Goal: Task Accomplishment & Management: Manage account settings

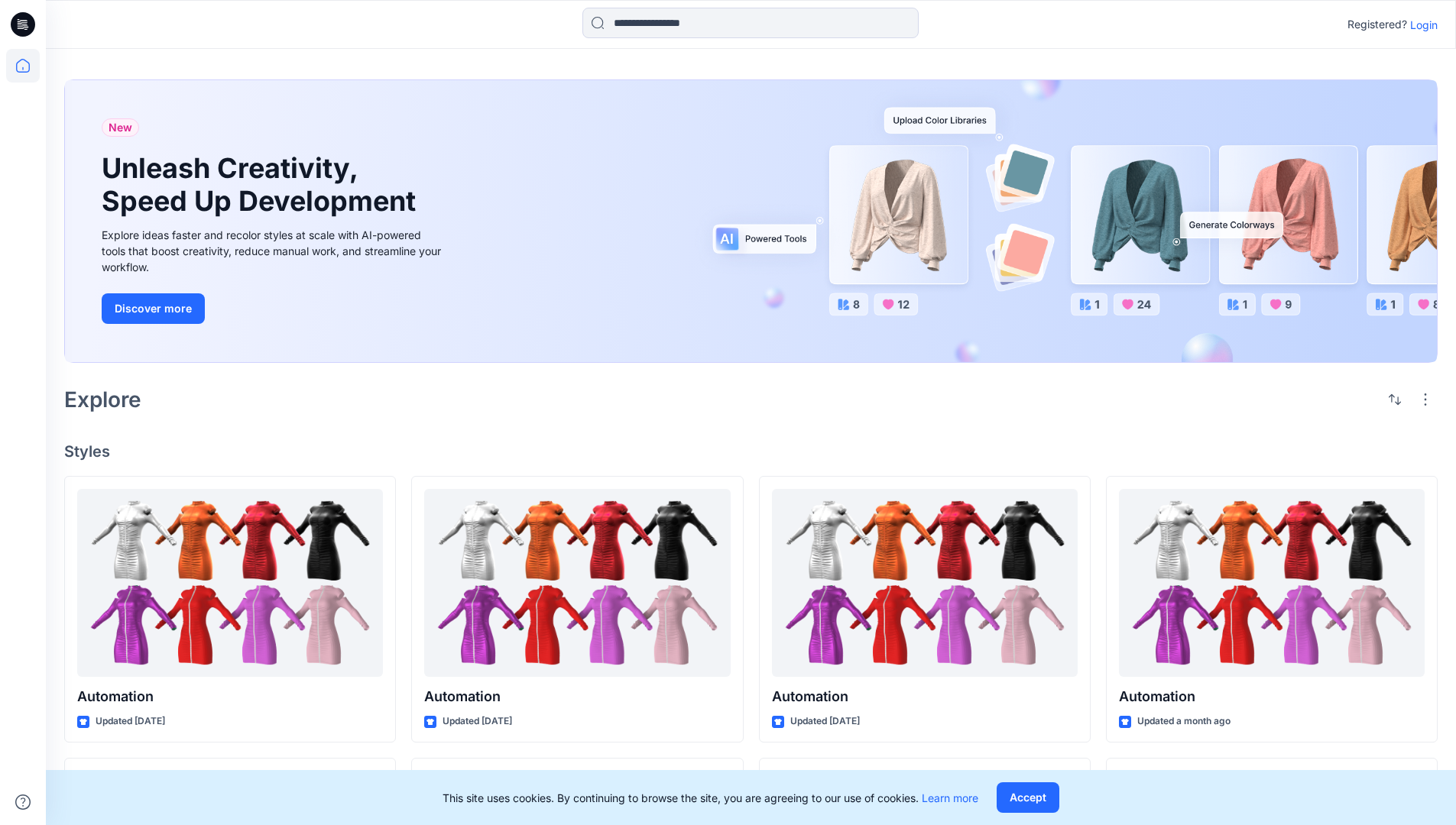
click at [1420, 24] on p "Login" at bounding box center [1424, 24] width 27 height 16
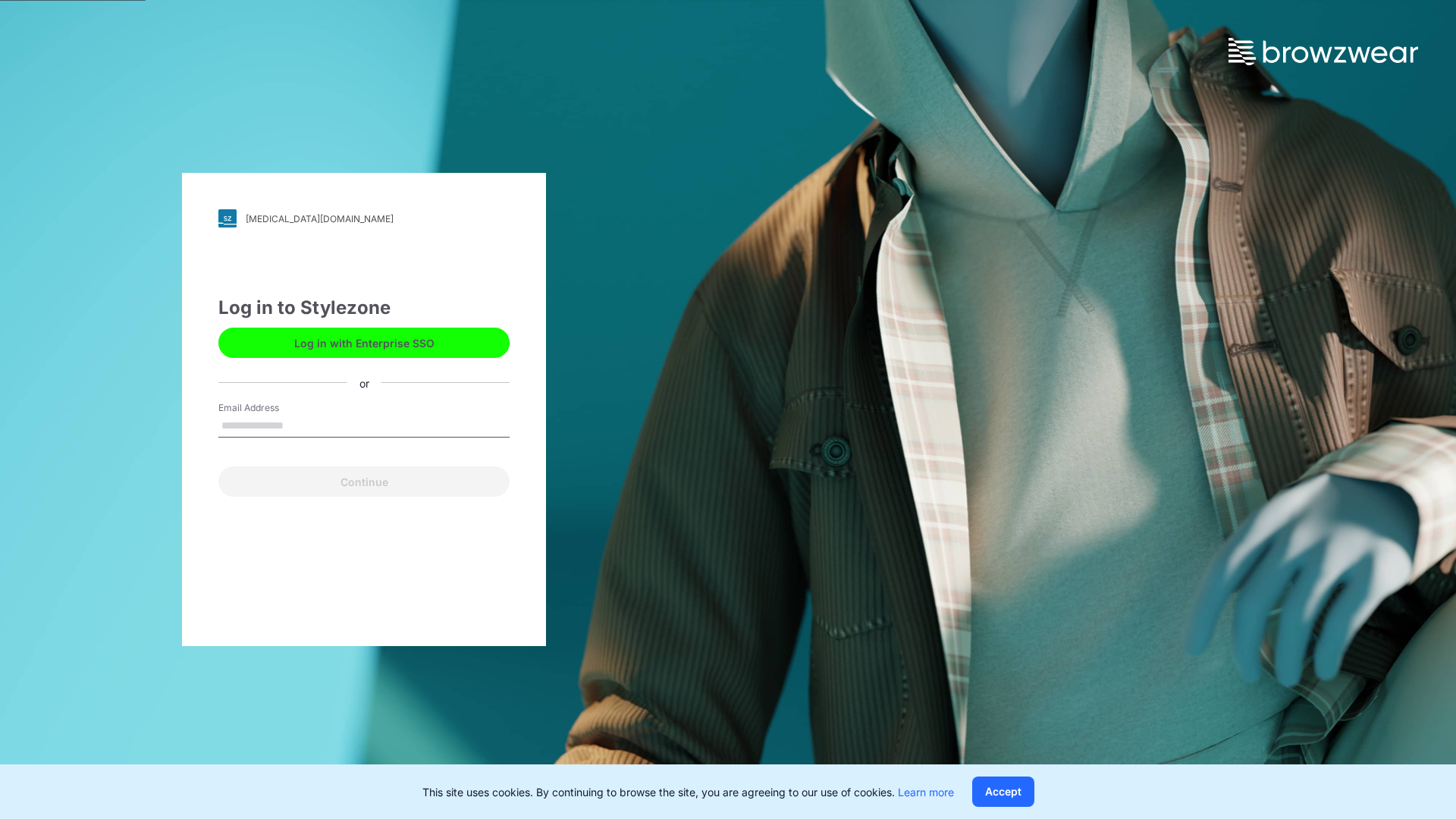
click at [299, 425] on input "Email Address" at bounding box center [364, 426] width 292 height 22
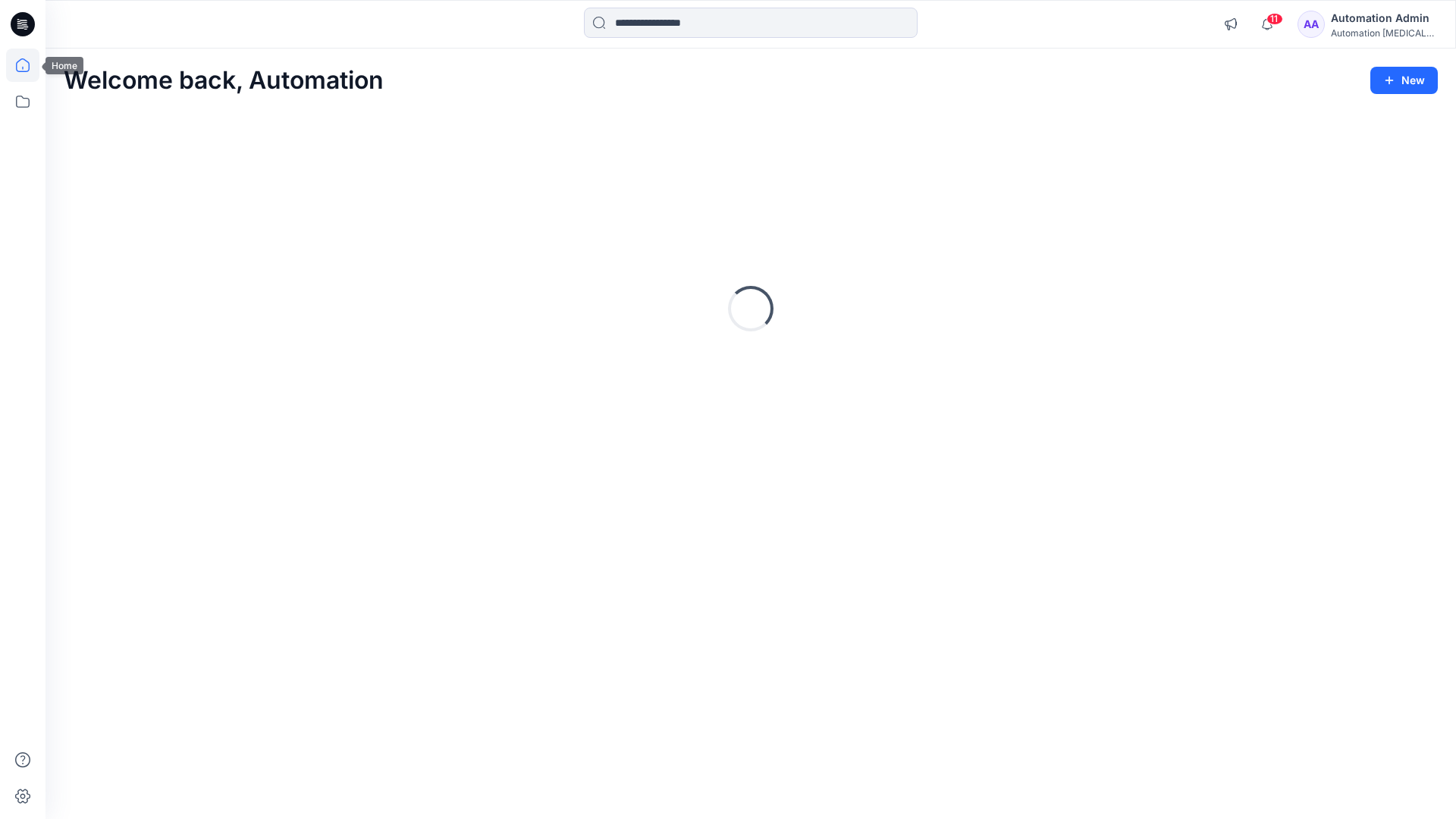
click at [29, 65] on icon at bounding box center [22, 65] width 14 height 14
click at [24, 102] on icon at bounding box center [22, 101] width 33 height 33
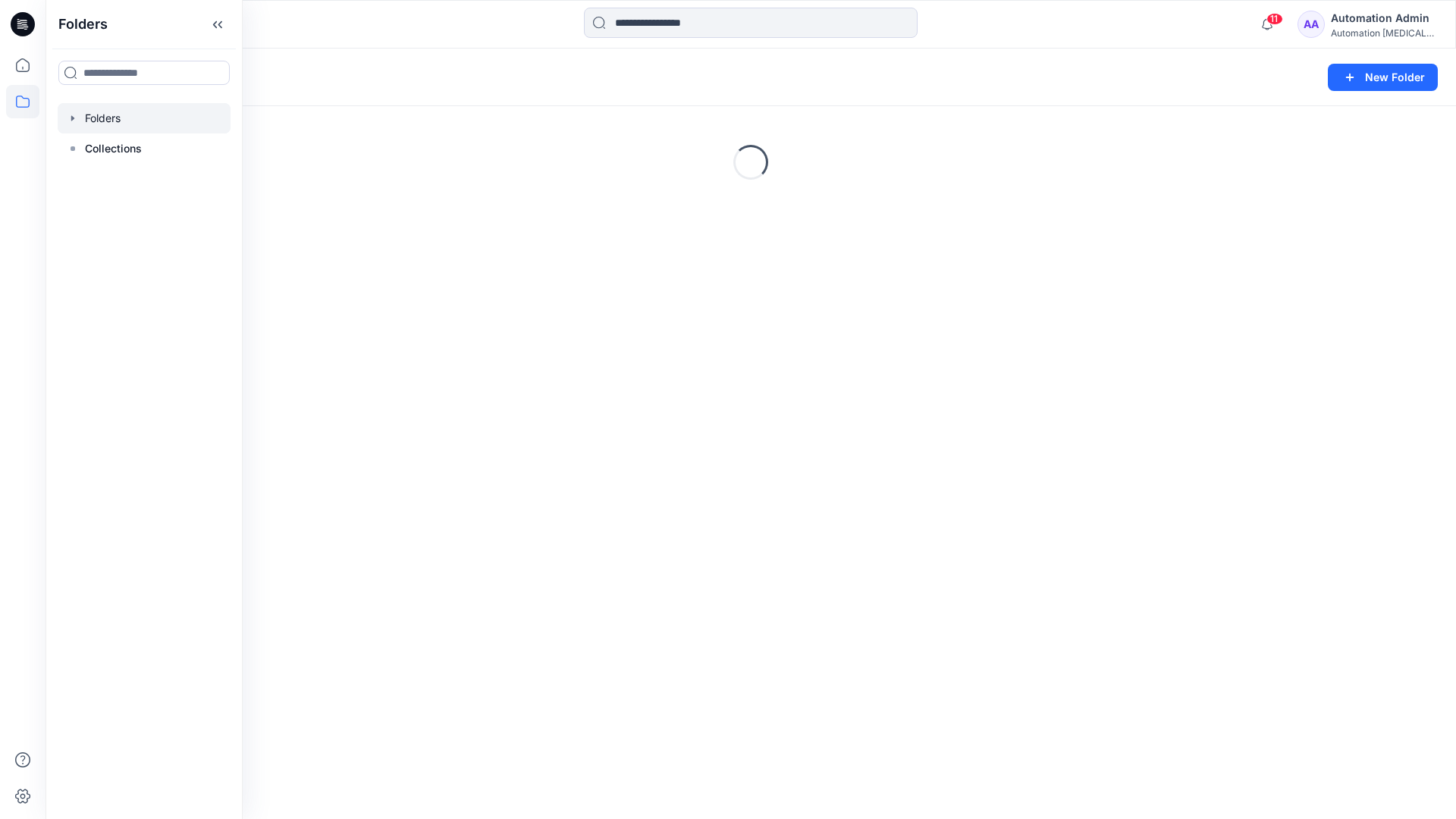
click at [667, 511] on div "Folders New Folder Loading..." at bounding box center [750, 433] width 1410 height 770
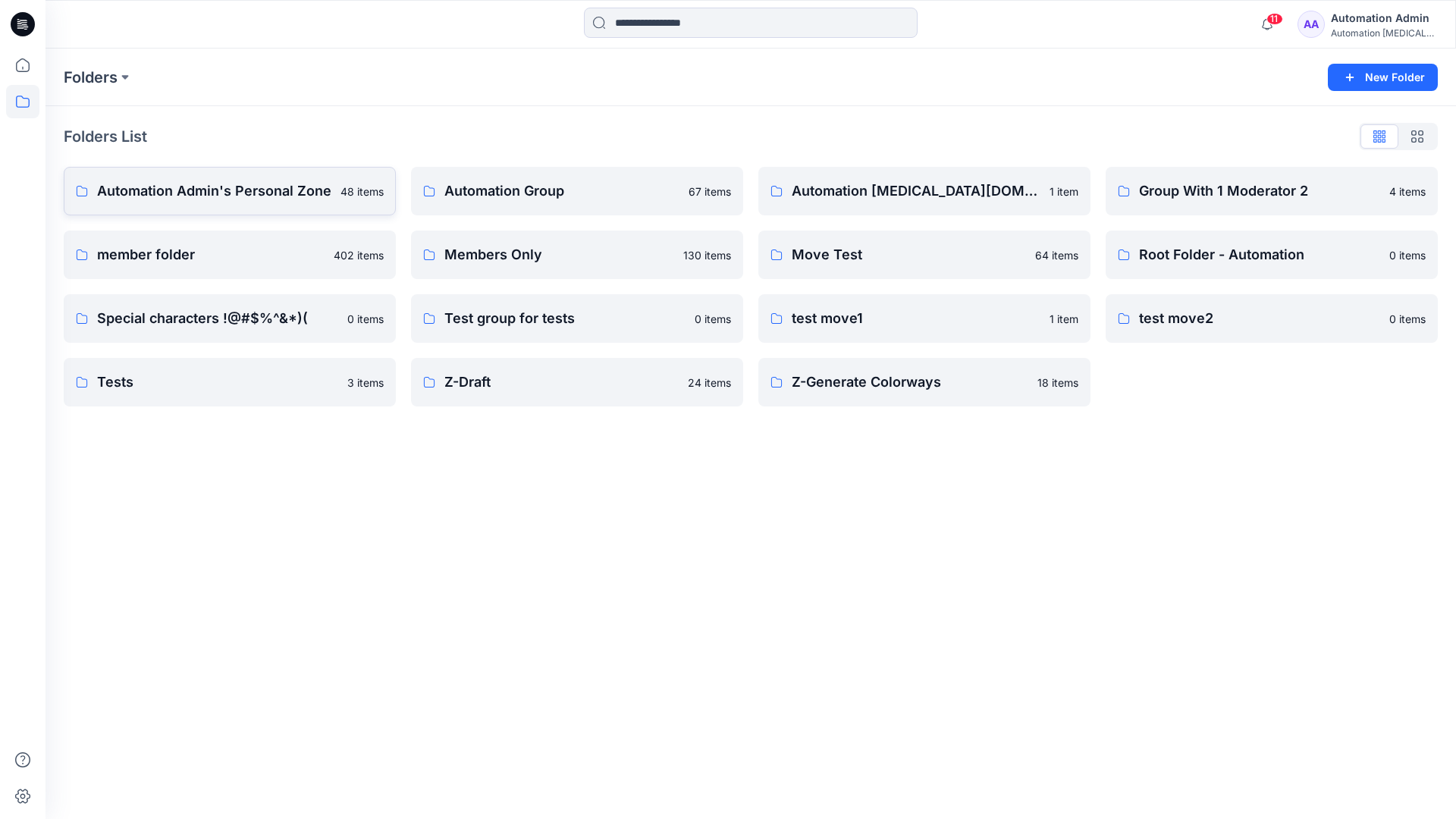
click at [255, 200] on p "Automation Admin's Personal Zone" at bounding box center [214, 191] width 234 height 21
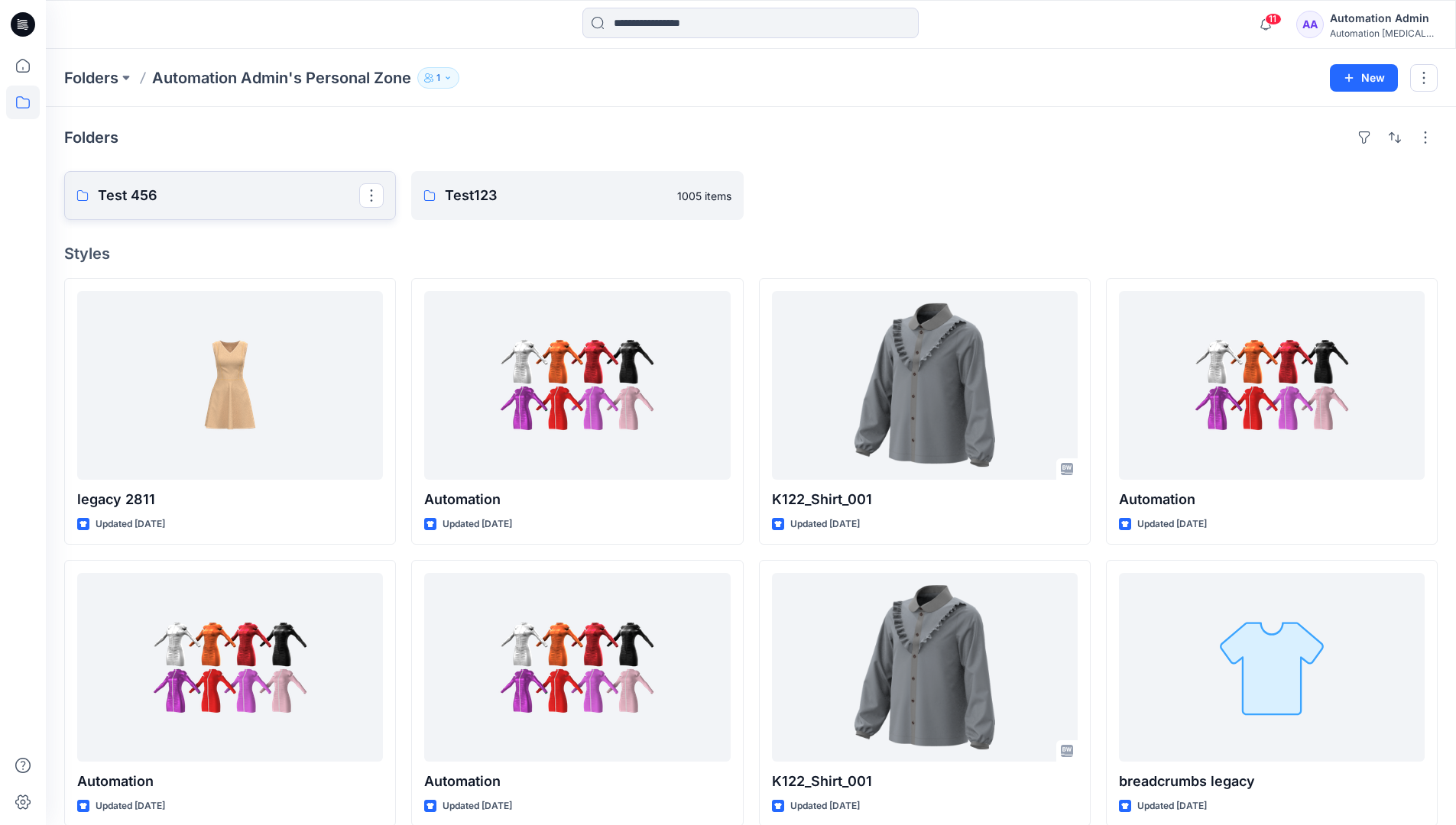
click at [257, 202] on p "Test 456" at bounding box center [228, 196] width 261 height 22
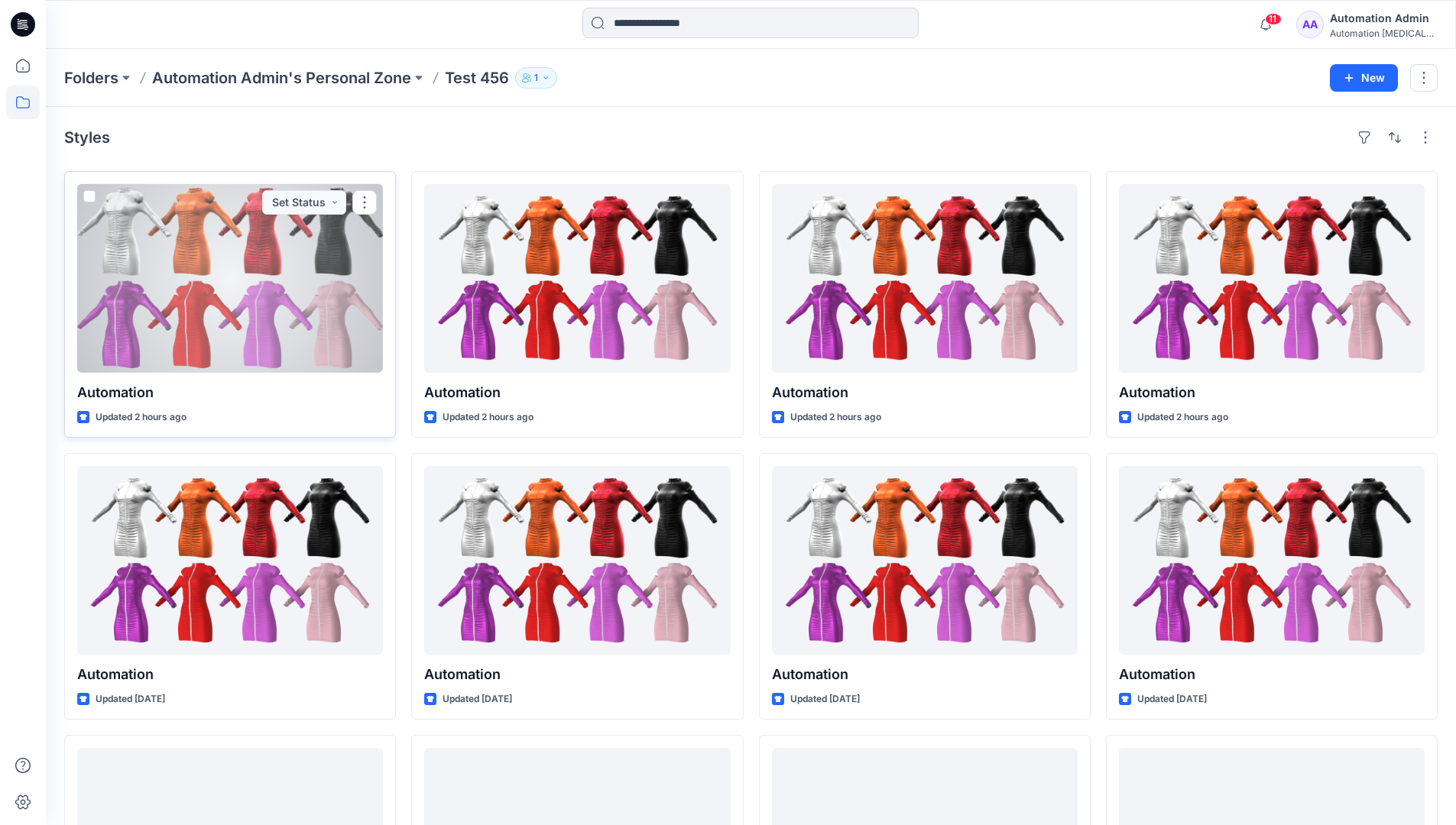
click at [241, 231] on div at bounding box center [230, 278] width 305 height 189
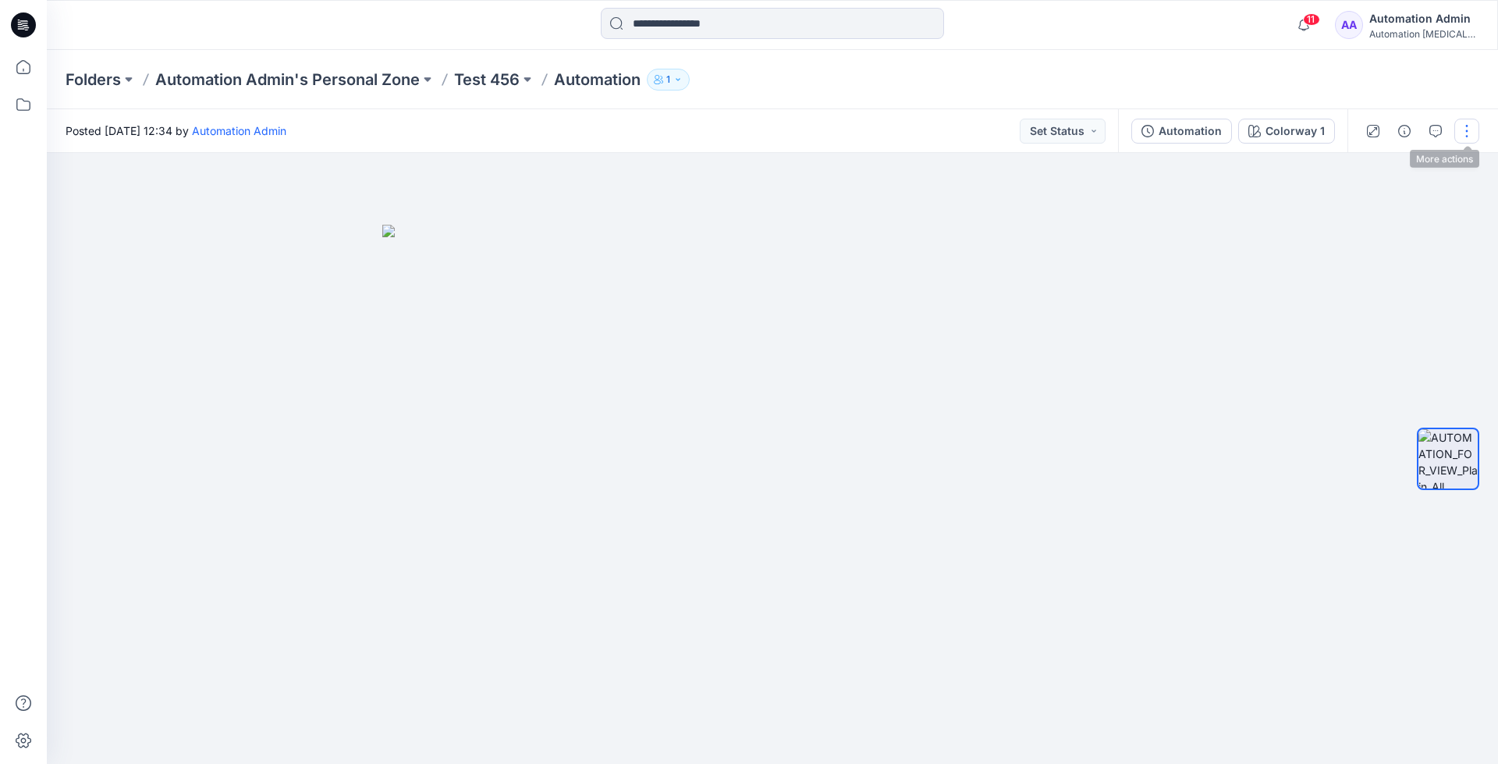
click at [1468, 132] on button "button" at bounding box center [1467, 131] width 25 height 25
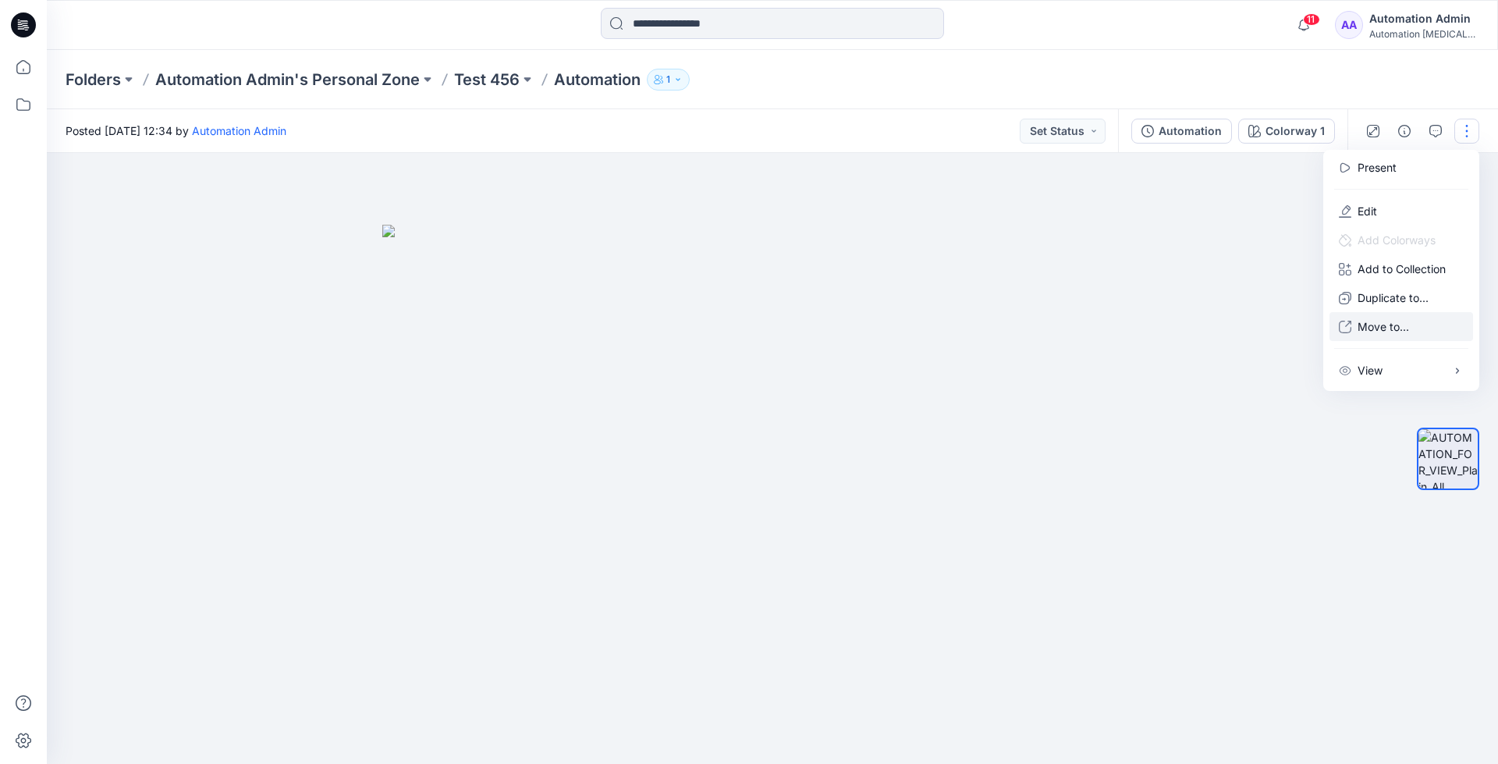
click at [1409, 319] on p "Move to..." at bounding box center [1384, 326] width 52 height 16
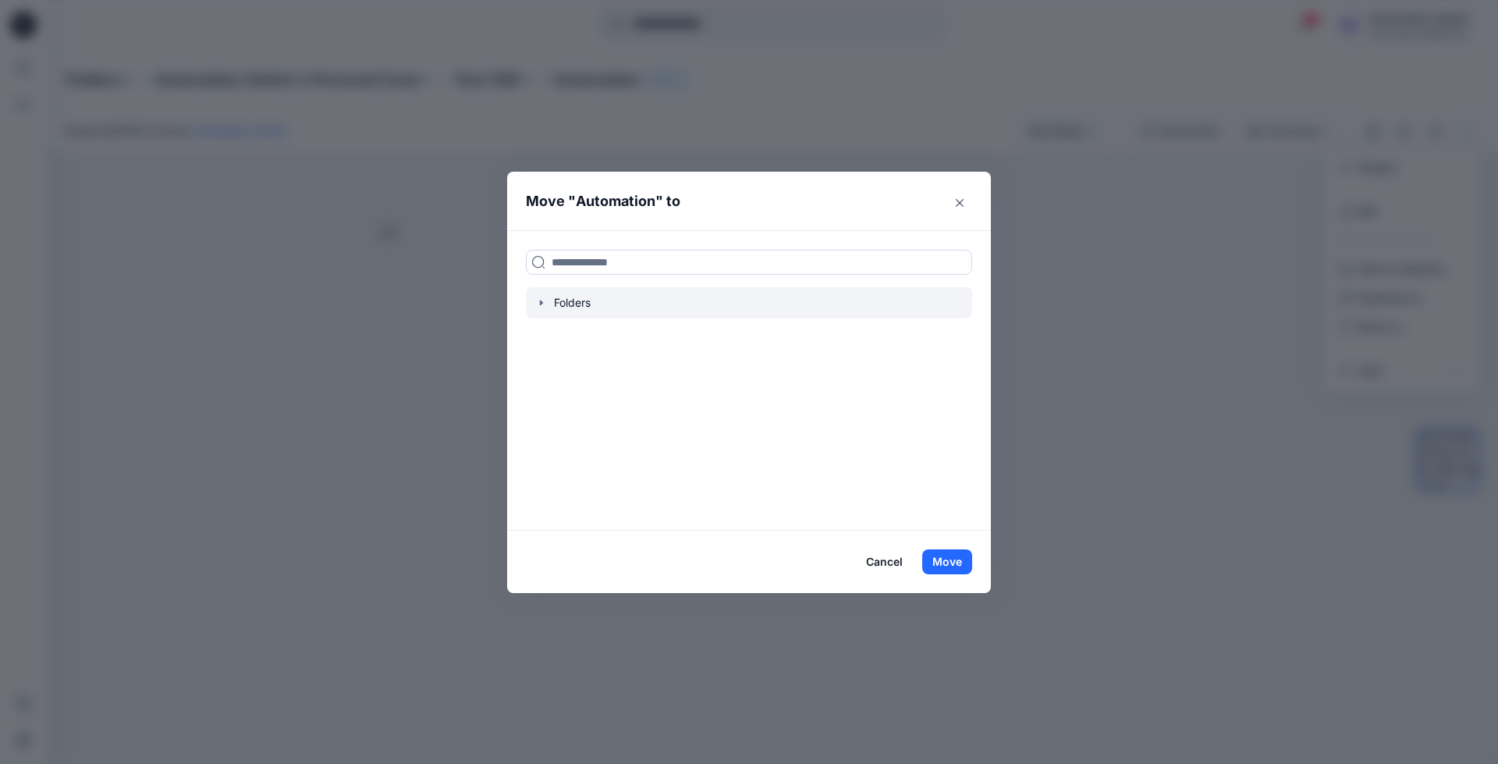
click at [570, 300] on div at bounding box center [749, 302] width 446 height 31
click at [539, 300] on icon "button" at bounding box center [541, 303] width 12 height 12
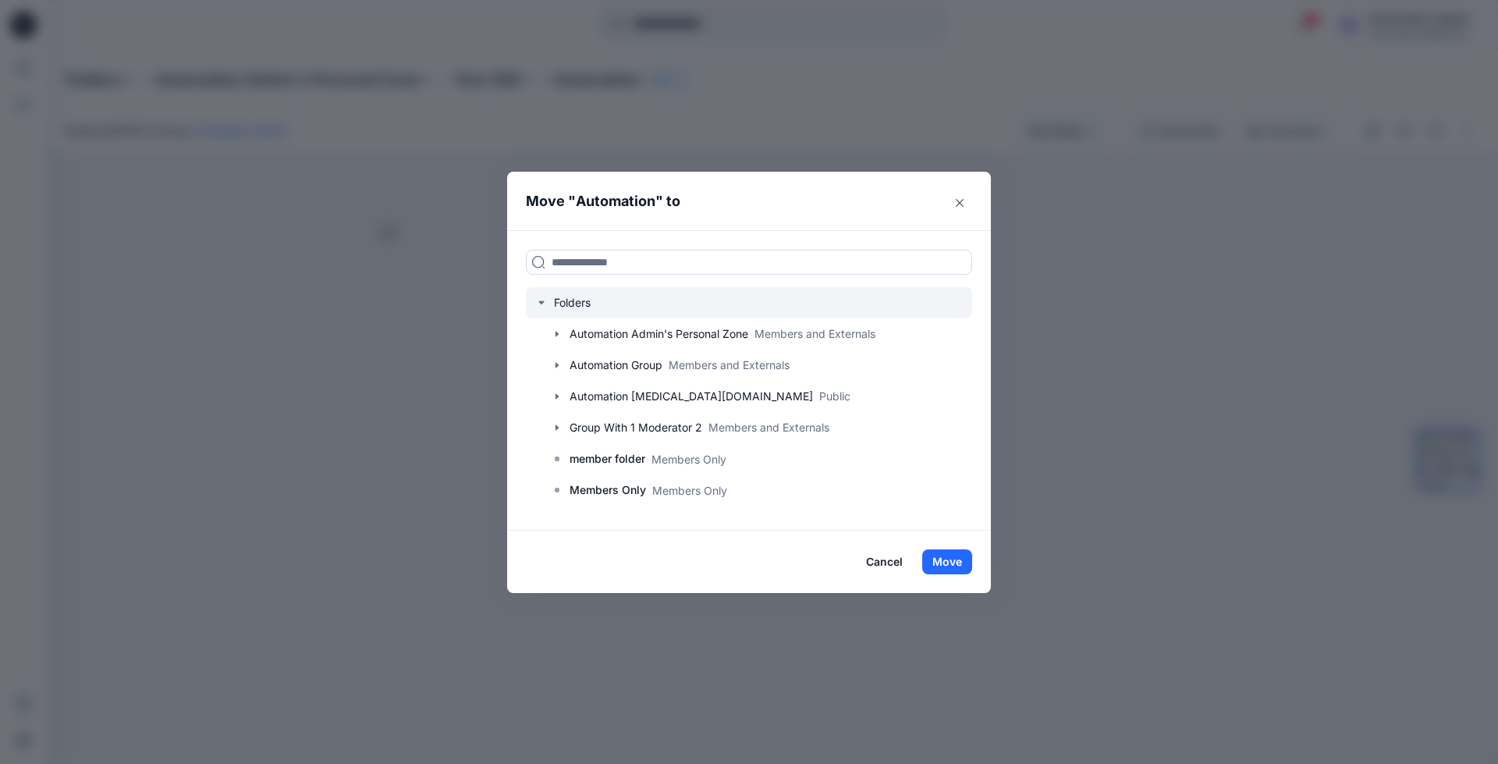
scroll to position [123, 0]
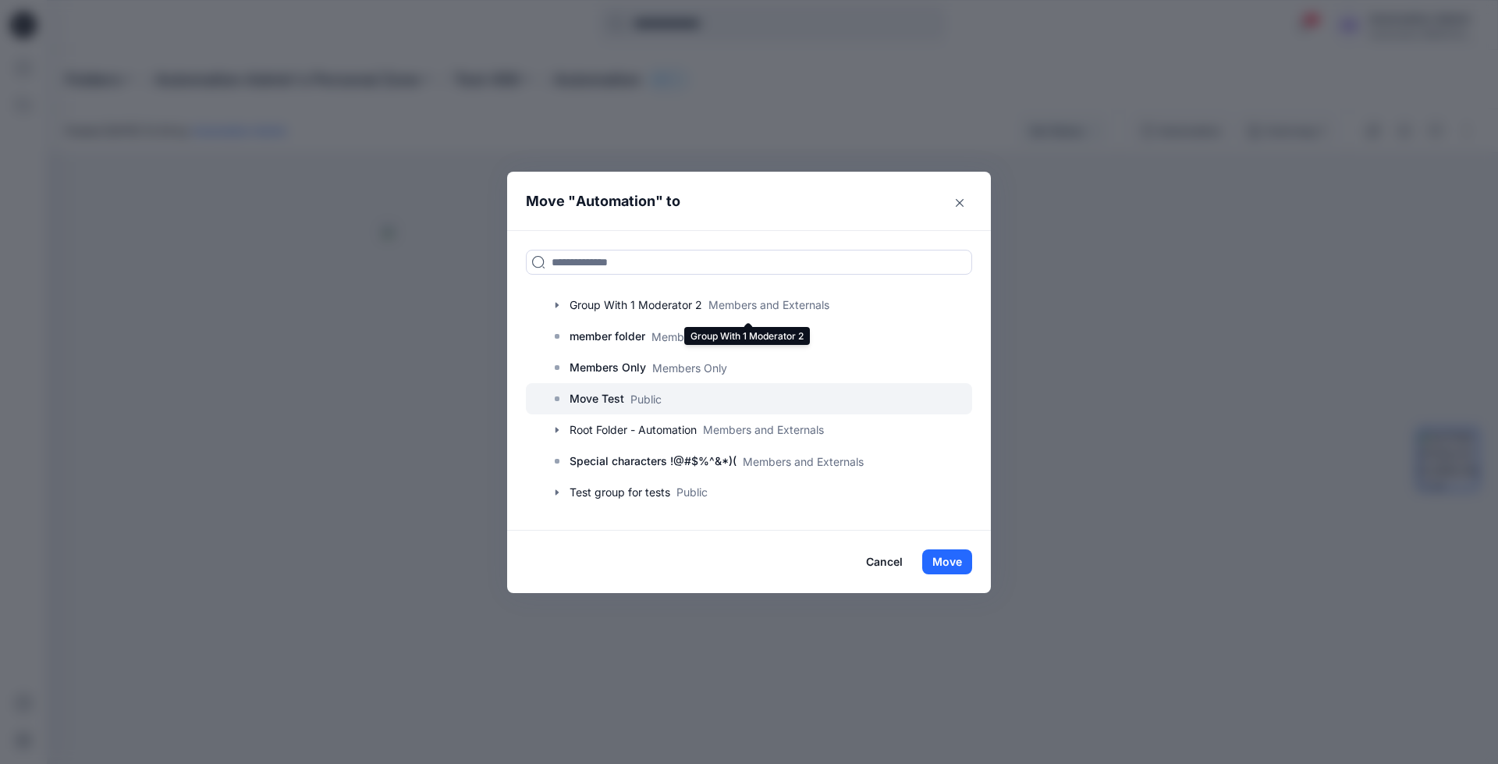
click at [577, 400] on p "Move Test" at bounding box center [597, 398] width 55 height 19
click at [944, 556] on button "Move" at bounding box center [947, 561] width 50 height 25
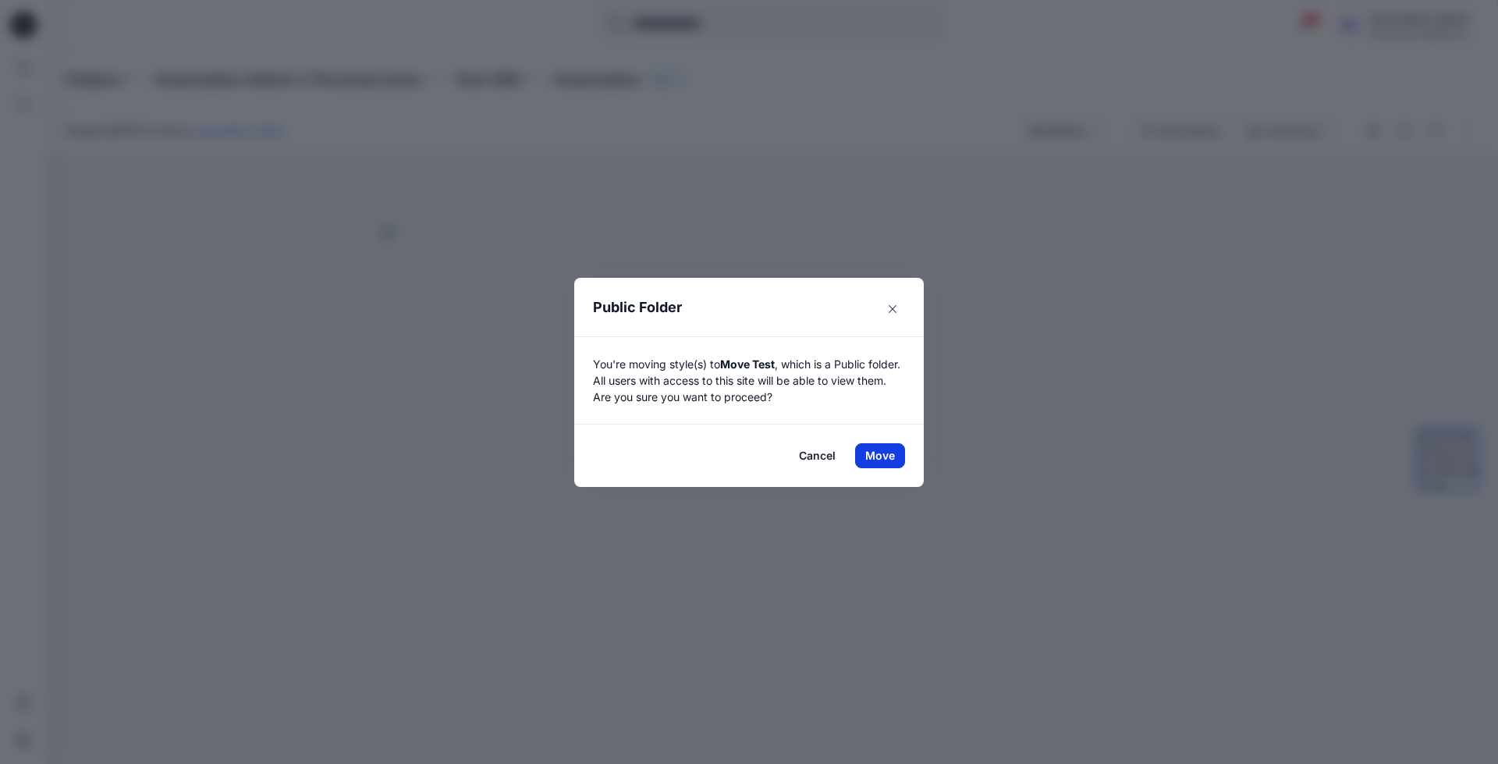
click at [880, 455] on button "Move" at bounding box center [880, 455] width 50 height 25
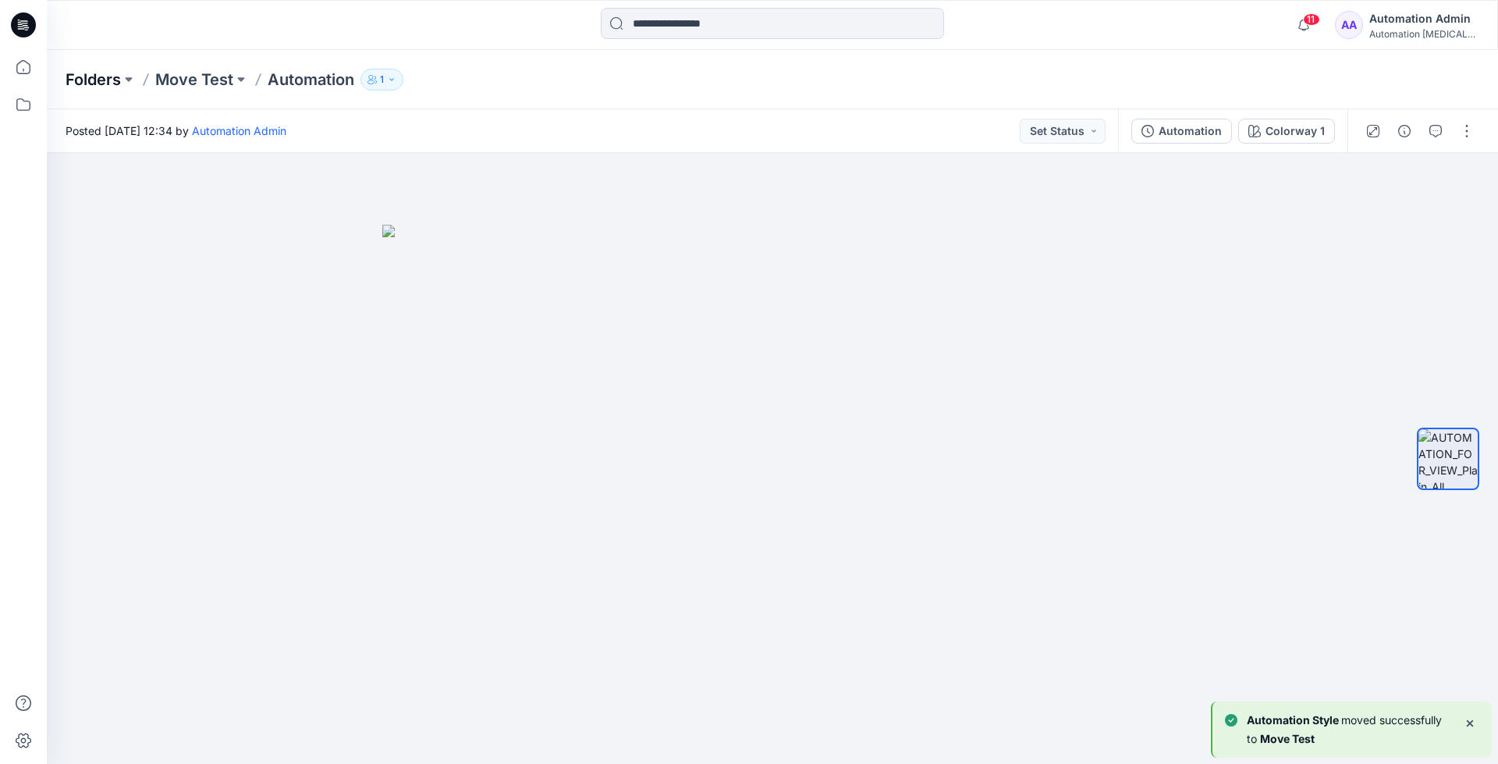
click at [87, 78] on p "Folders" at bounding box center [93, 80] width 55 height 22
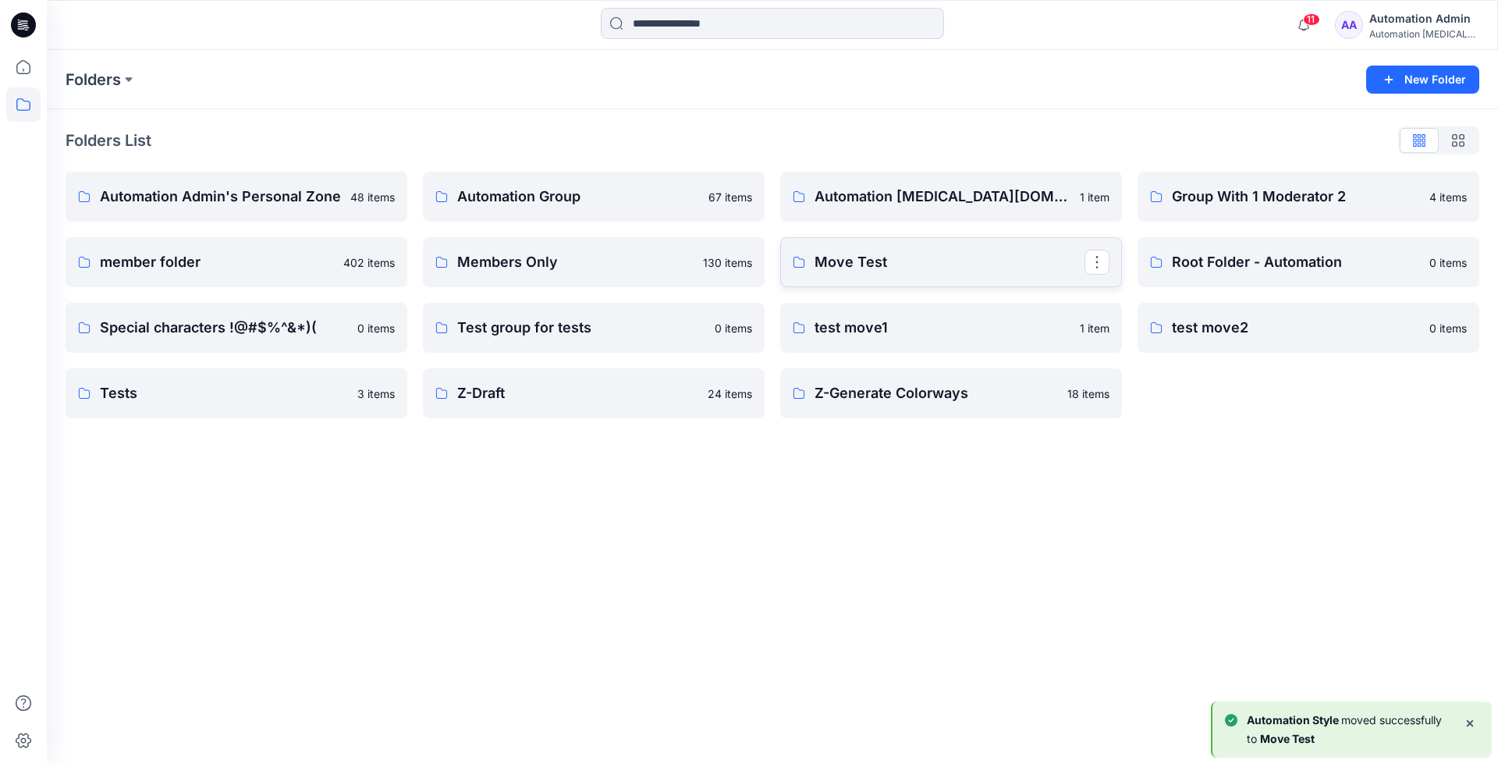
click at [937, 279] on link "Move Test" at bounding box center [951, 262] width 342 height 50
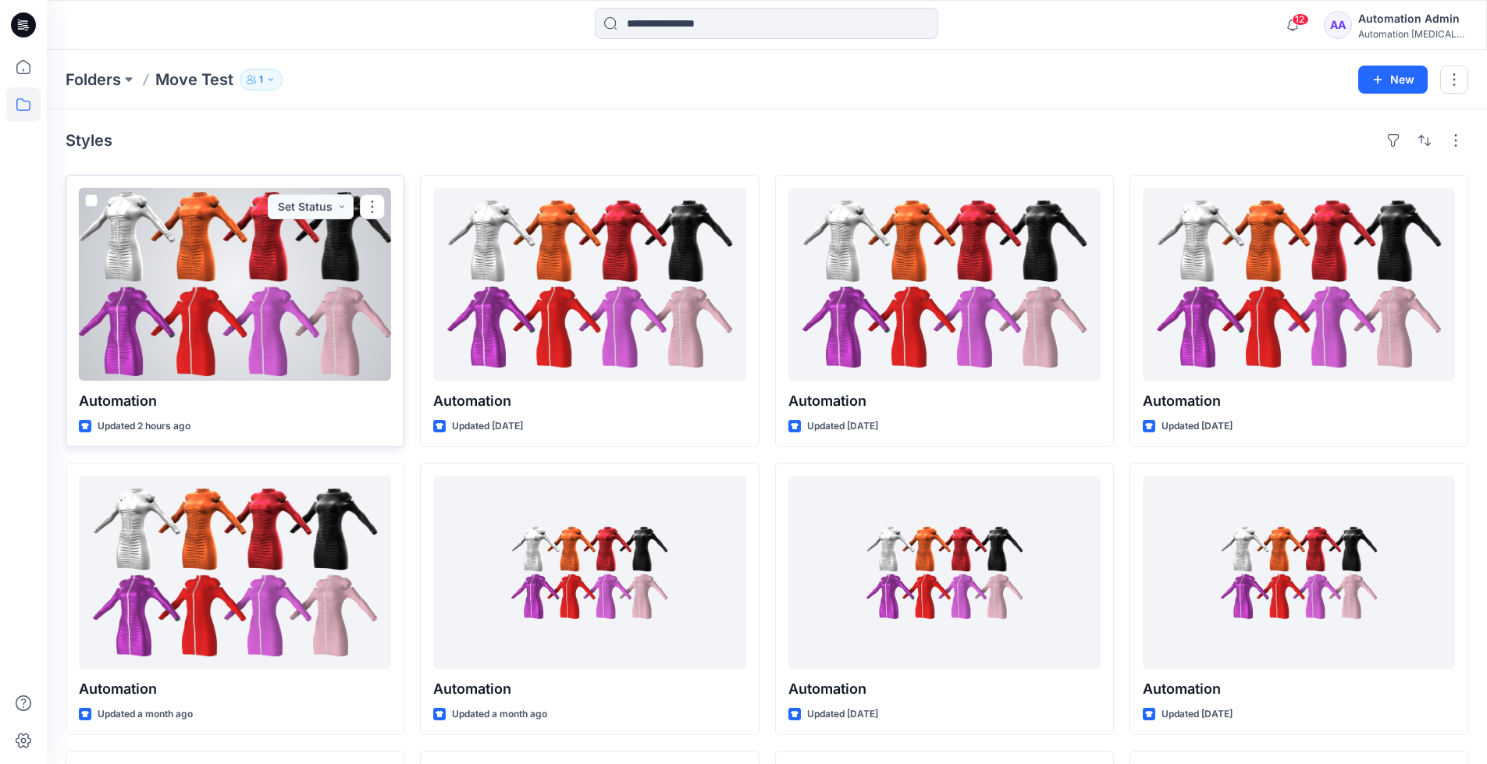
click at [279, 311] on div at bounding box center [235, 284] width 312 height 193
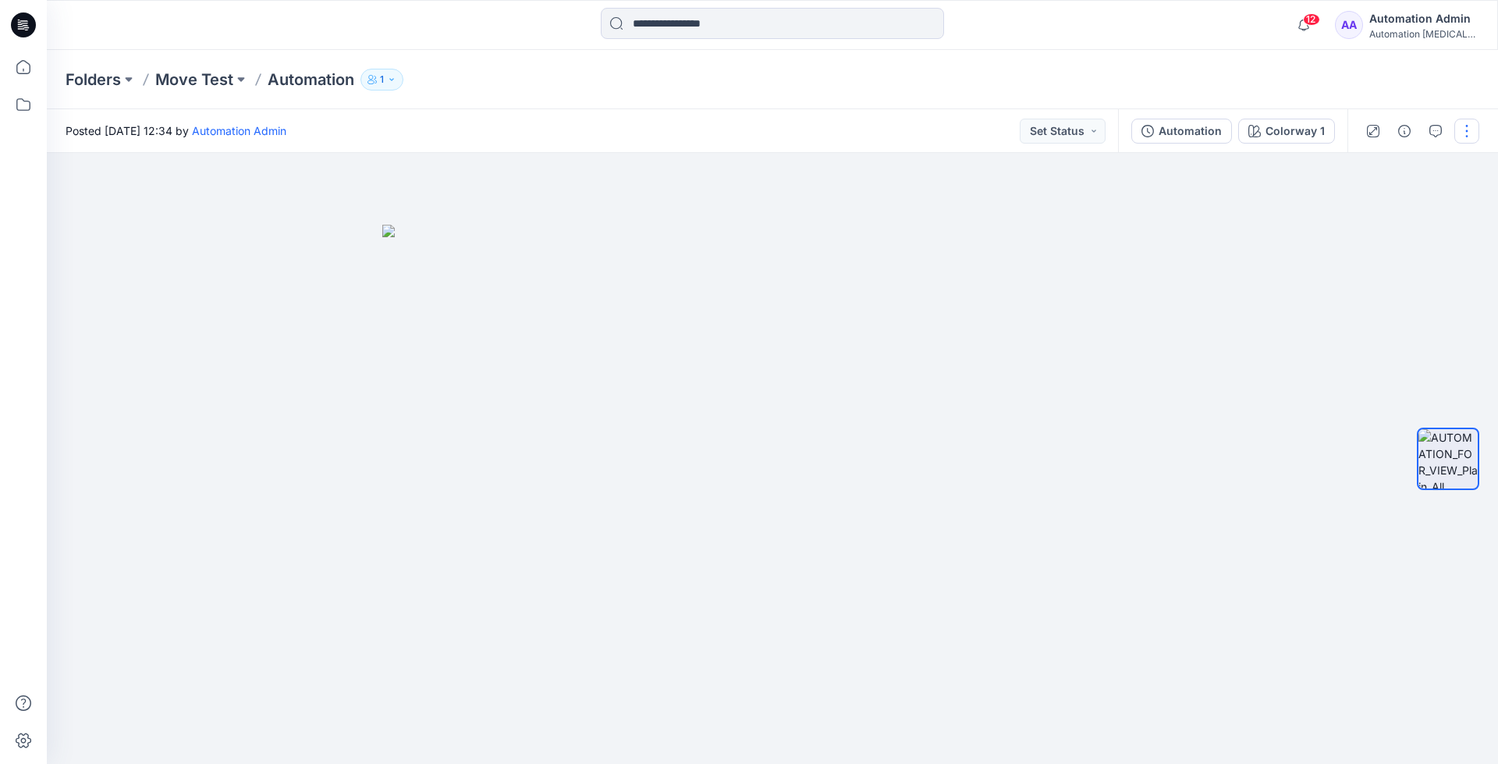
click at [1464, 133] on button "button" at bounding box center [1467, 131] width 25 height 25
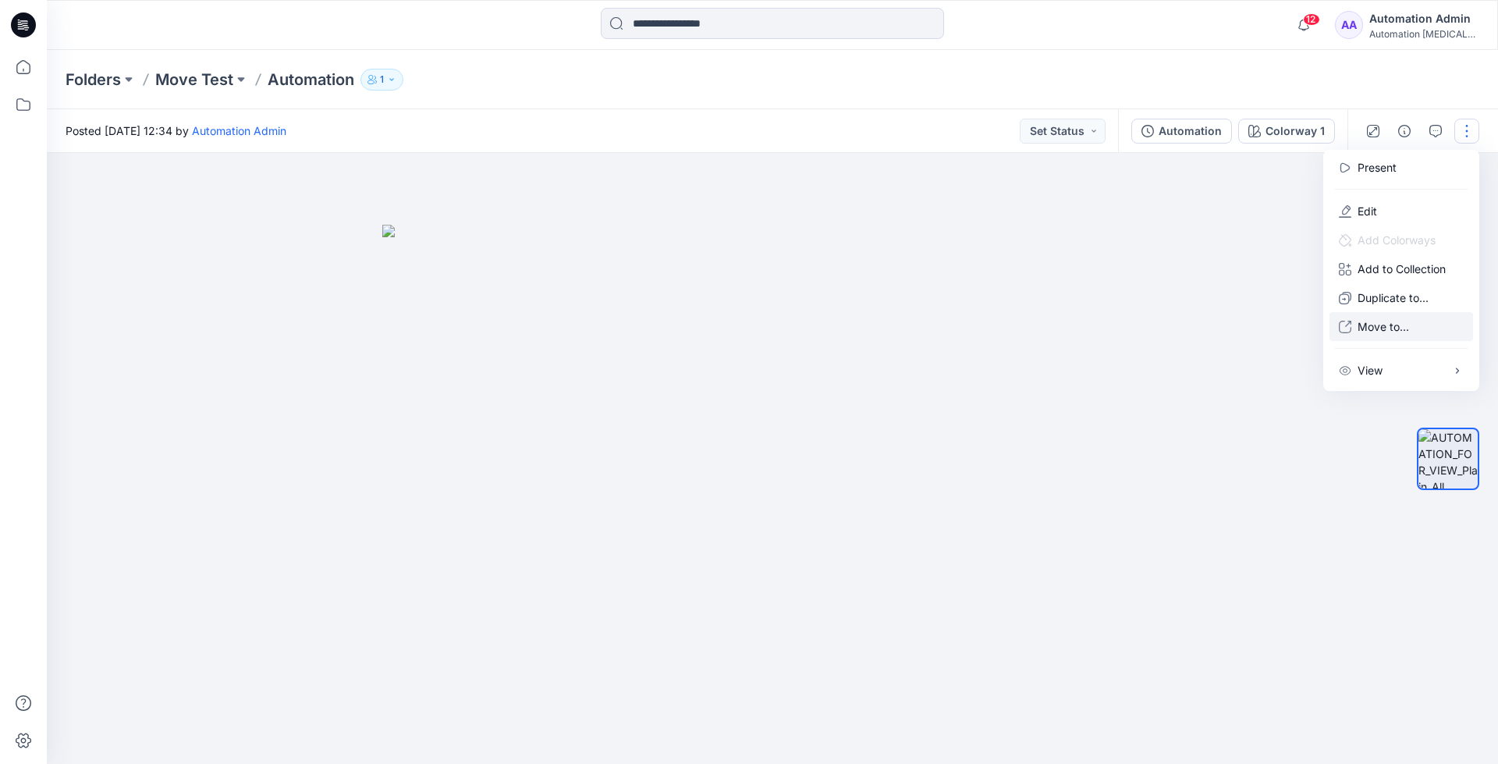
click at [1377, 322] on p "Move to..." at bounding box center [1384, 326] width 52 height 16
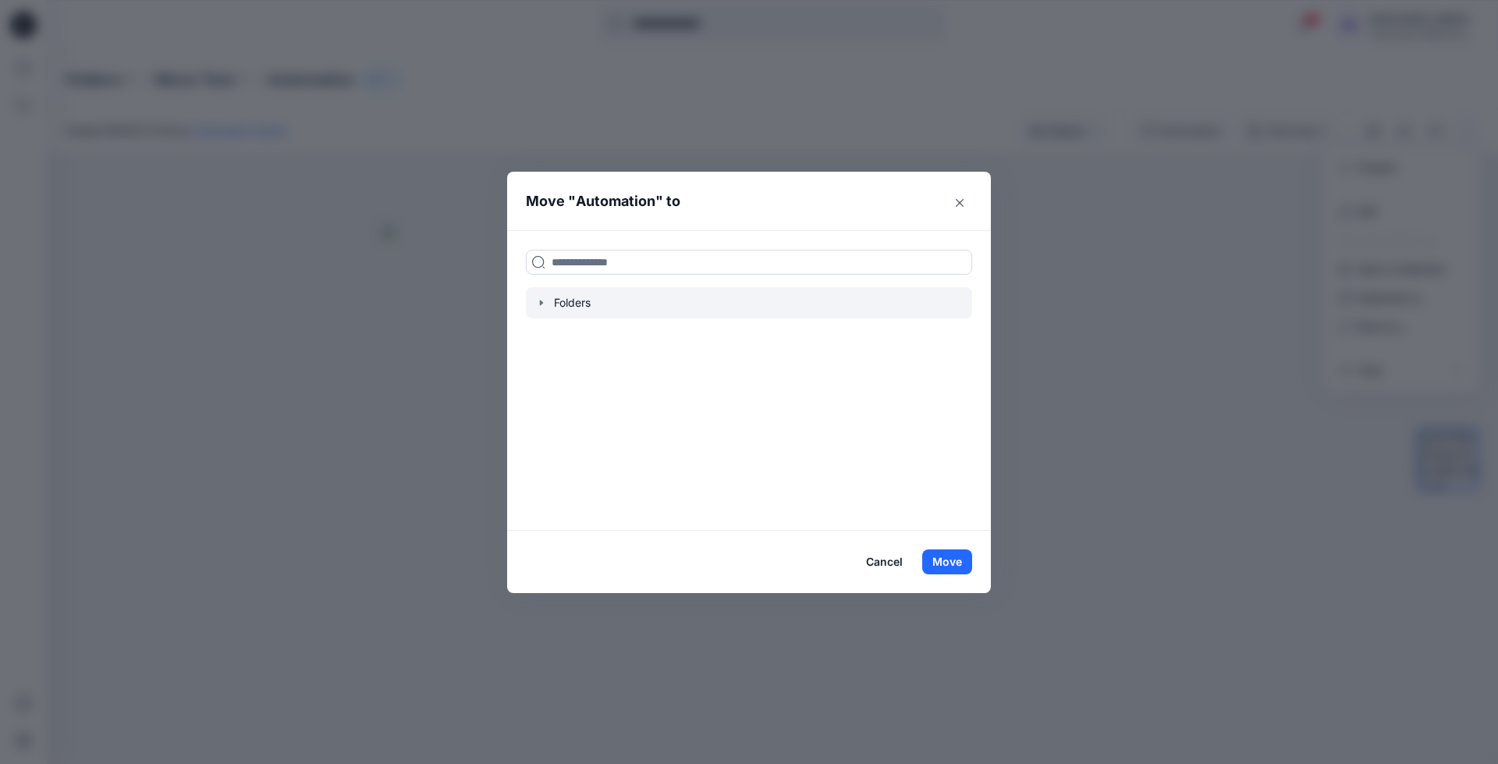
click at [540, 307] on icon "button" at bounding box center [541, 303] width 12 height 12
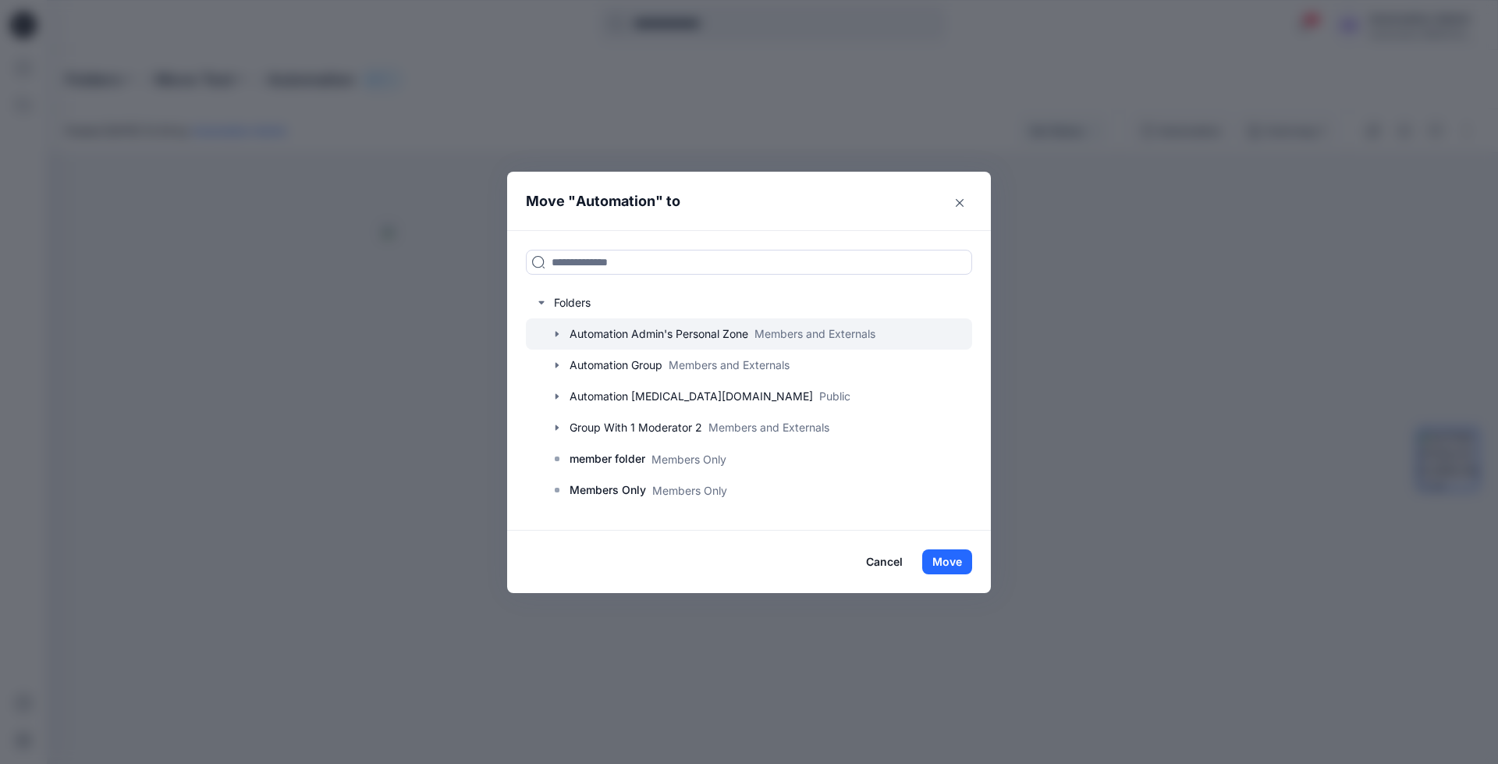
click at [556, 332] on icon "button" at bounding box center [557, 334] width 3 height 5
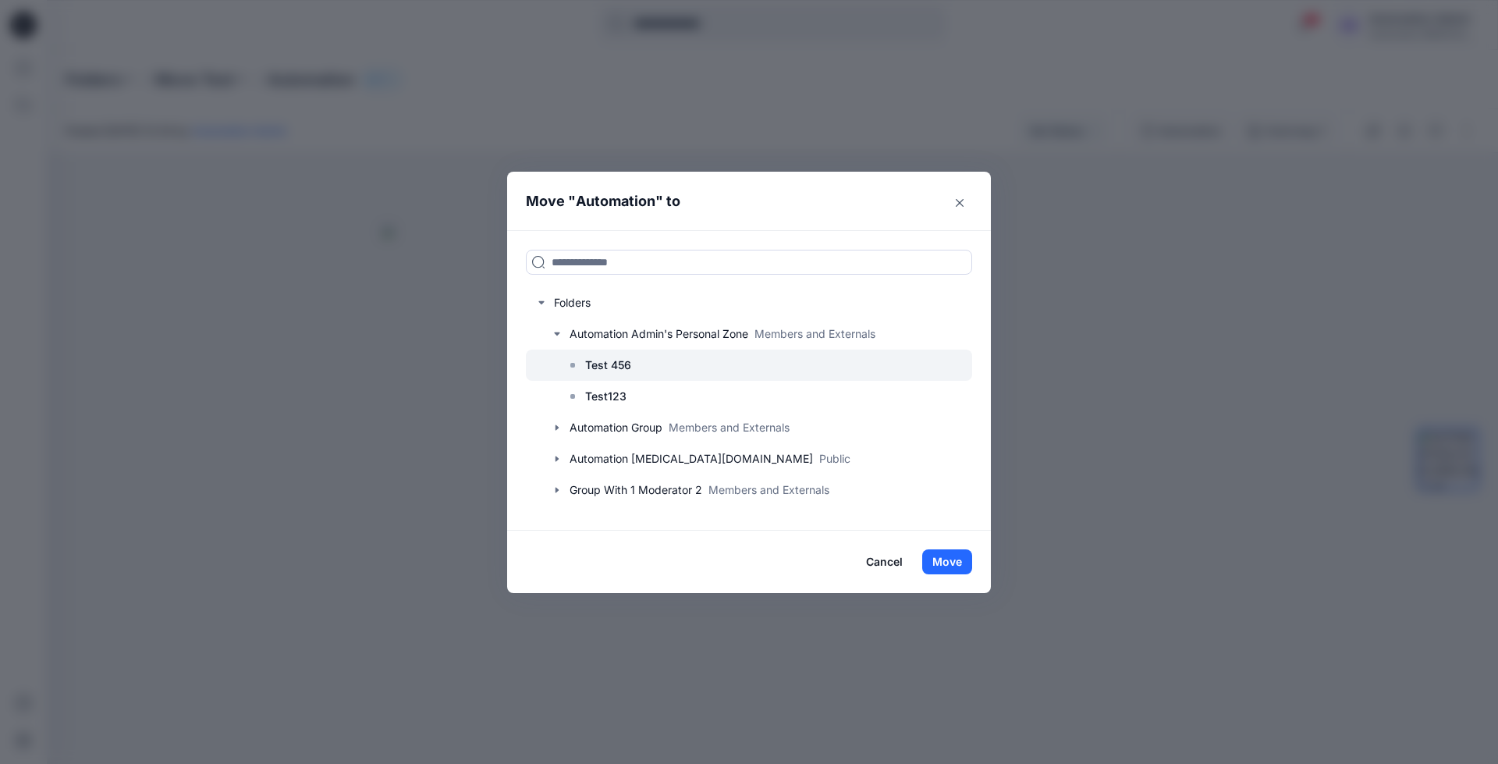
click at [611, 363] on p "Test 456" at bounding box center [608, 365] width 46 height 19
click at [957, 564] on button "Move" at bounding box center [947, 561] width 50 height 25
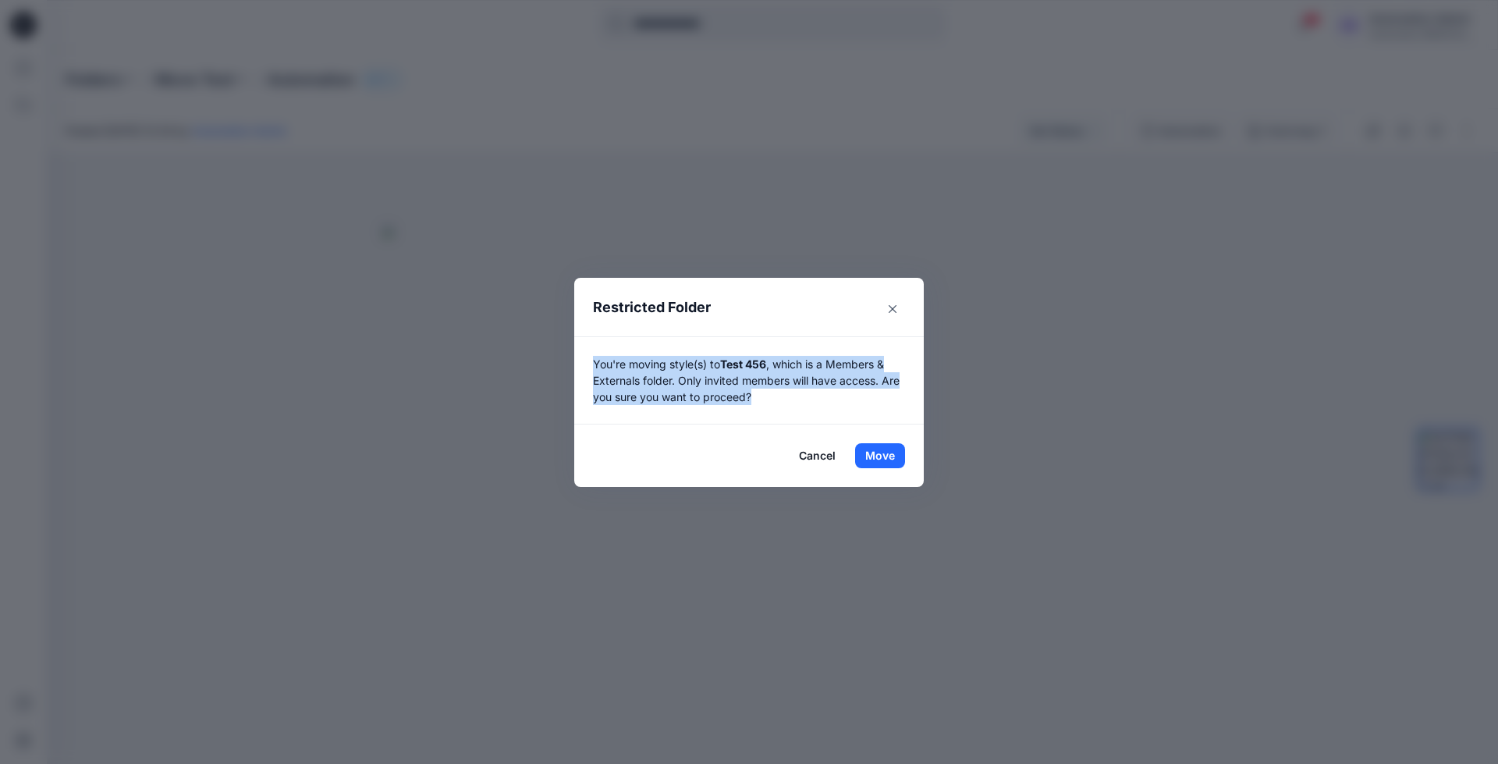
drag, startPoint x: 957, startPoint y: 564, endPoint x: 772, endPoint y: 393, distance: 251.8
click at [772, 393] on p "You're moving style(s) to Test 456 , which is a Members & Externals folder. Onl…" at bounding box center [749, 380] width 312 height 49
click at [880, 452] on button "Move" at bounding box center [880, 455] width 50 height 25
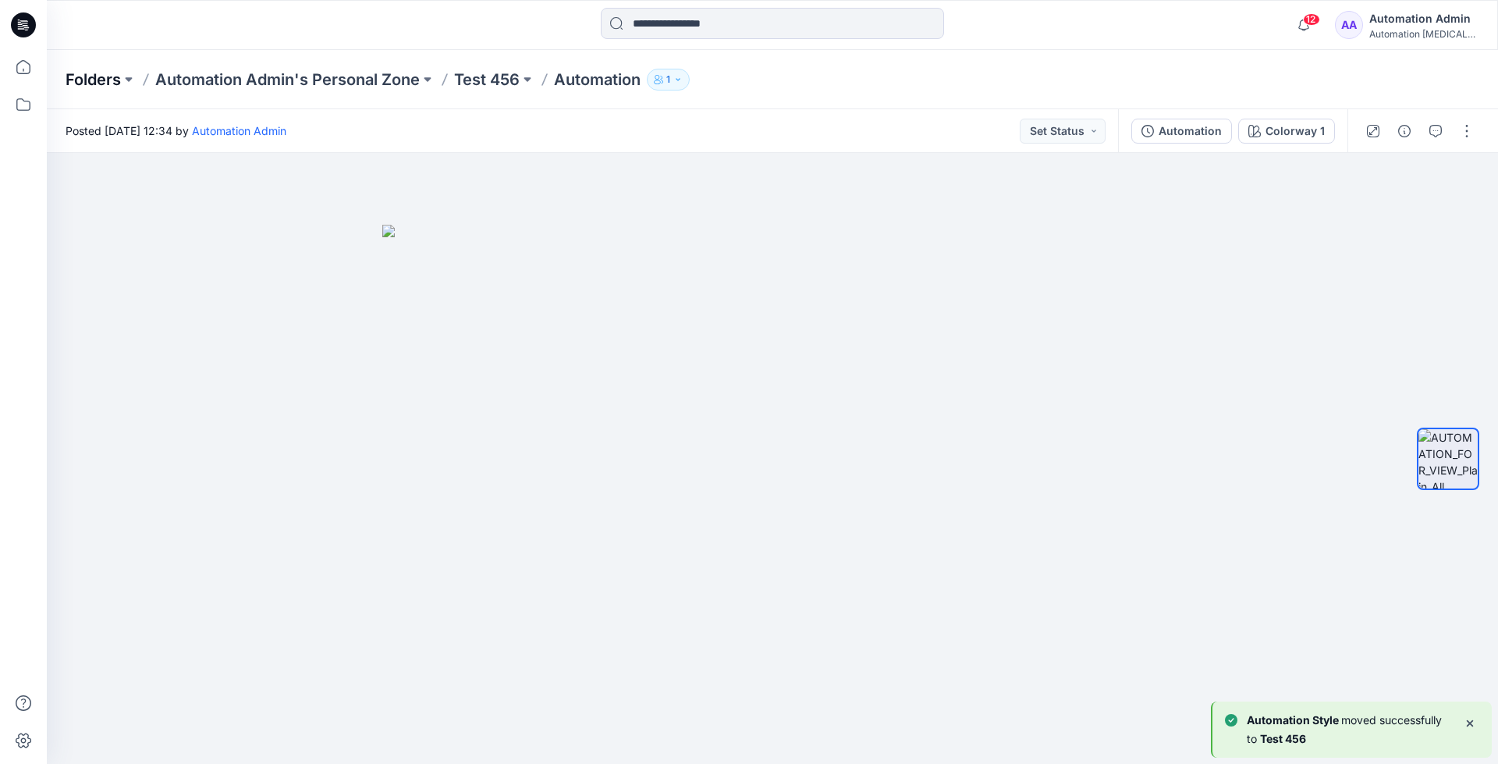
click at [91, 83] on p "Folders" at bounding box center [93, 80] width 55 height 22
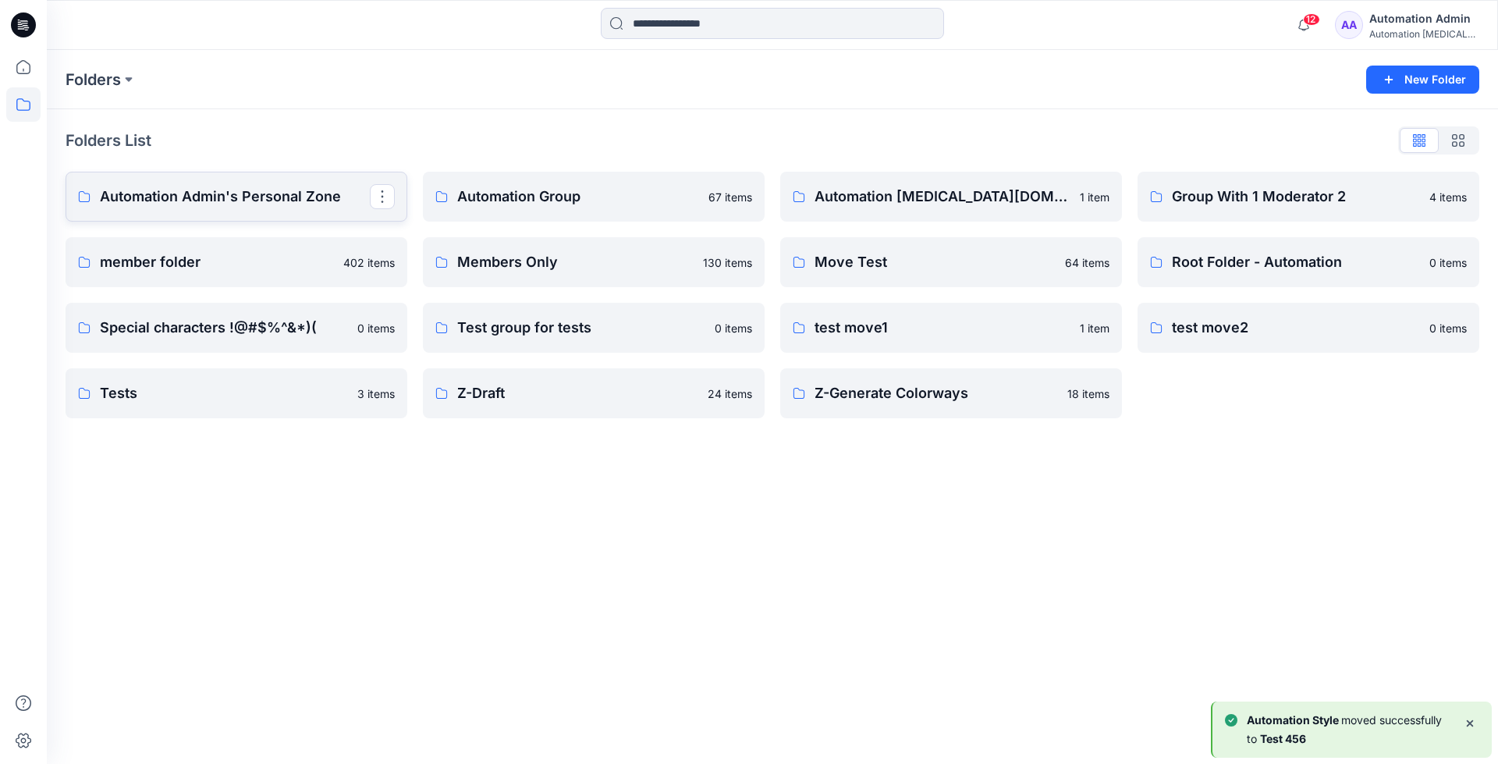
click at [190, 196] on p "Automation Admin's Personal Zone" at bounding box center [235, 197] width 270 height 22
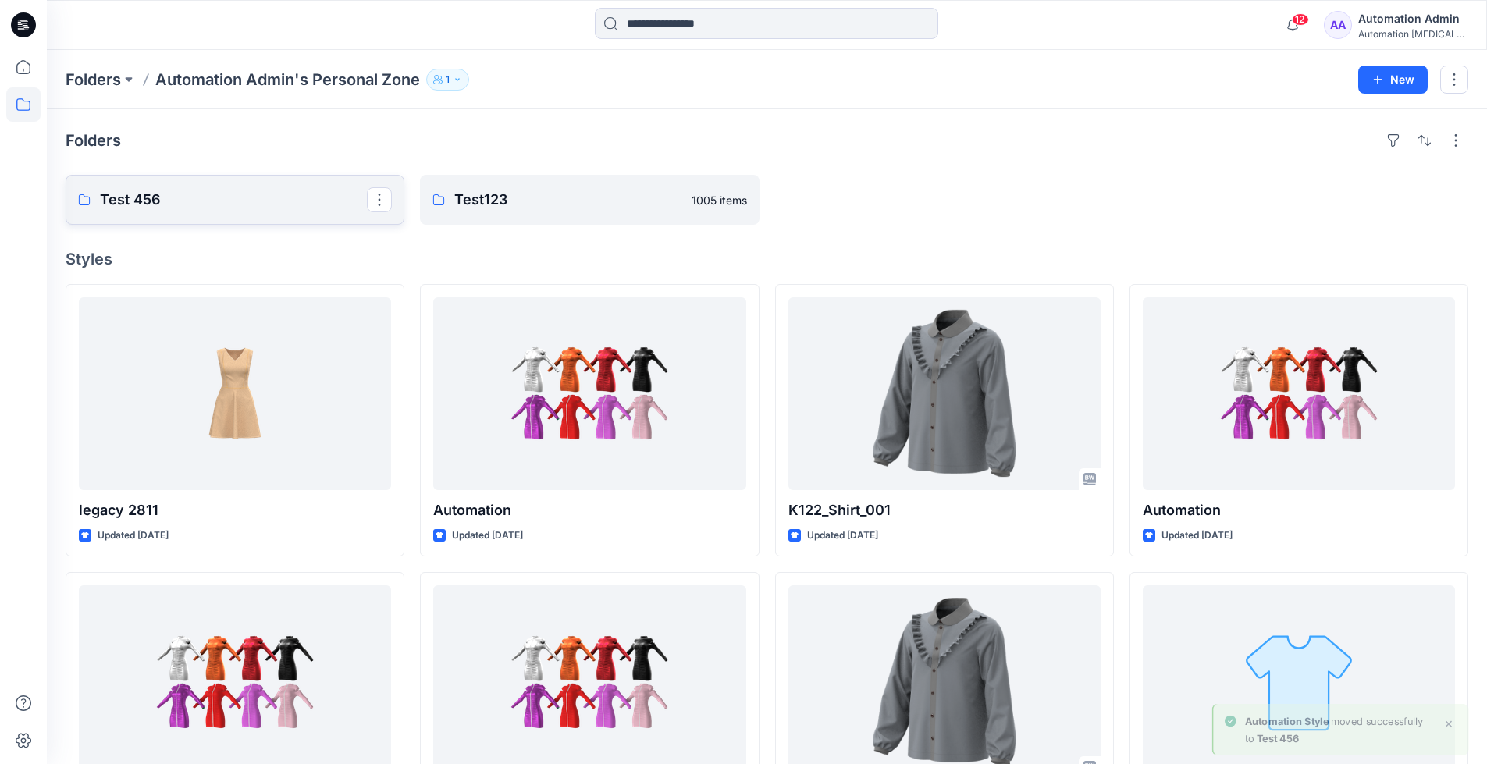
click at [190, 196] on p "Test 456" at bounding box center [233, 200] width 267 height 22
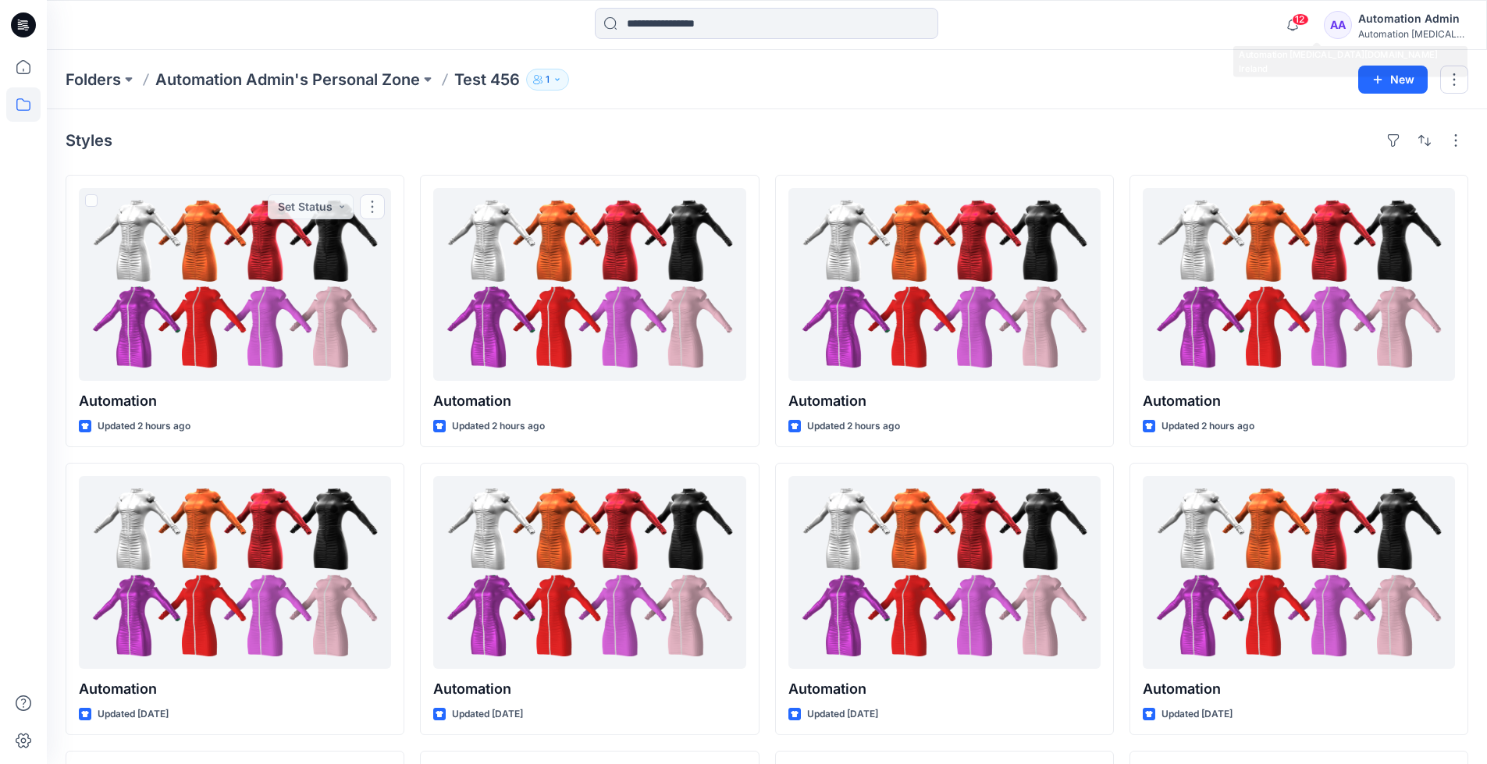
click at [1391, 30] on div "Automation [MEDICAL_DATA]..." at bounding box center [1412, 34] width 109 height 12
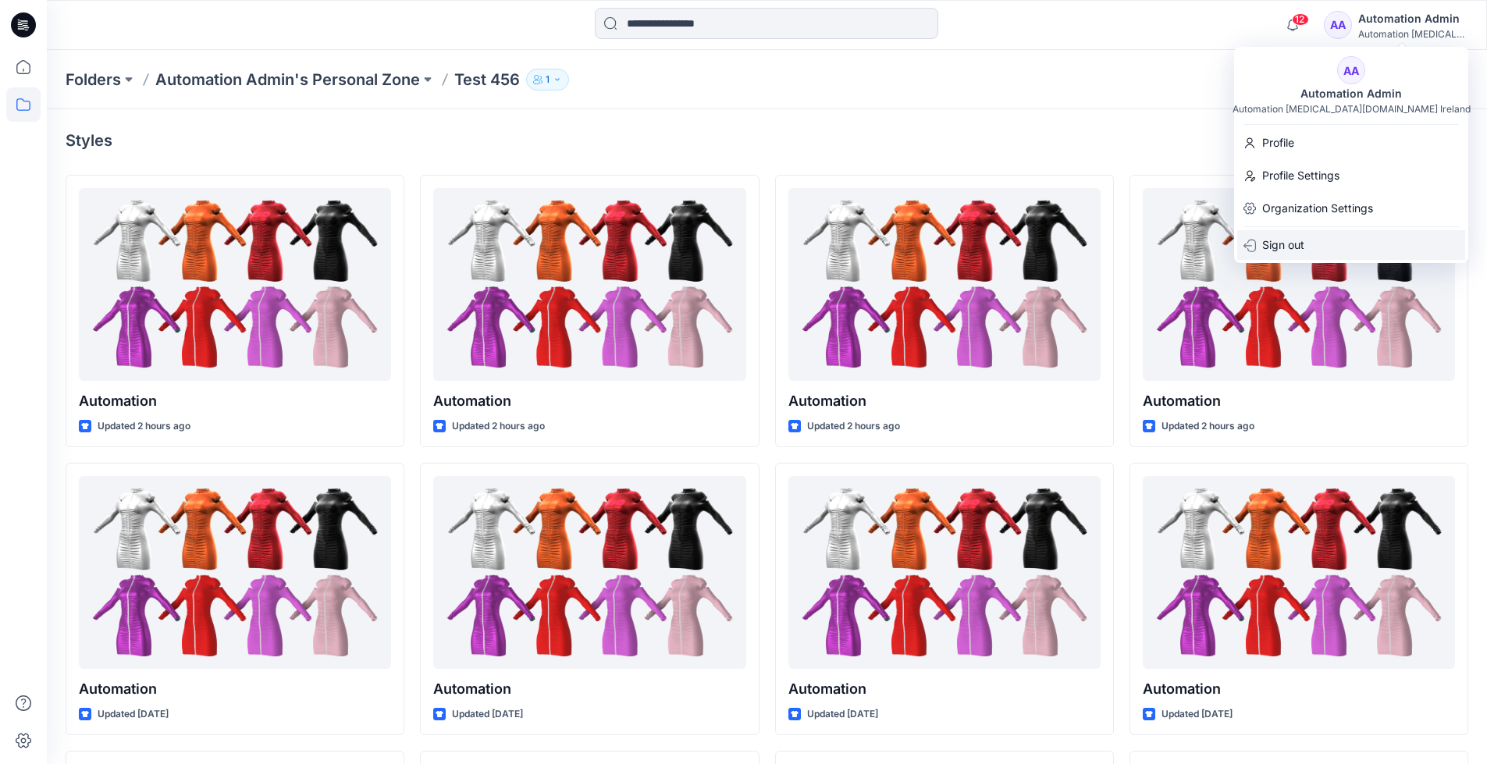
click at [1297, 244] on p "Sign out" at bounding box center [1283, 245] width 42 height 30
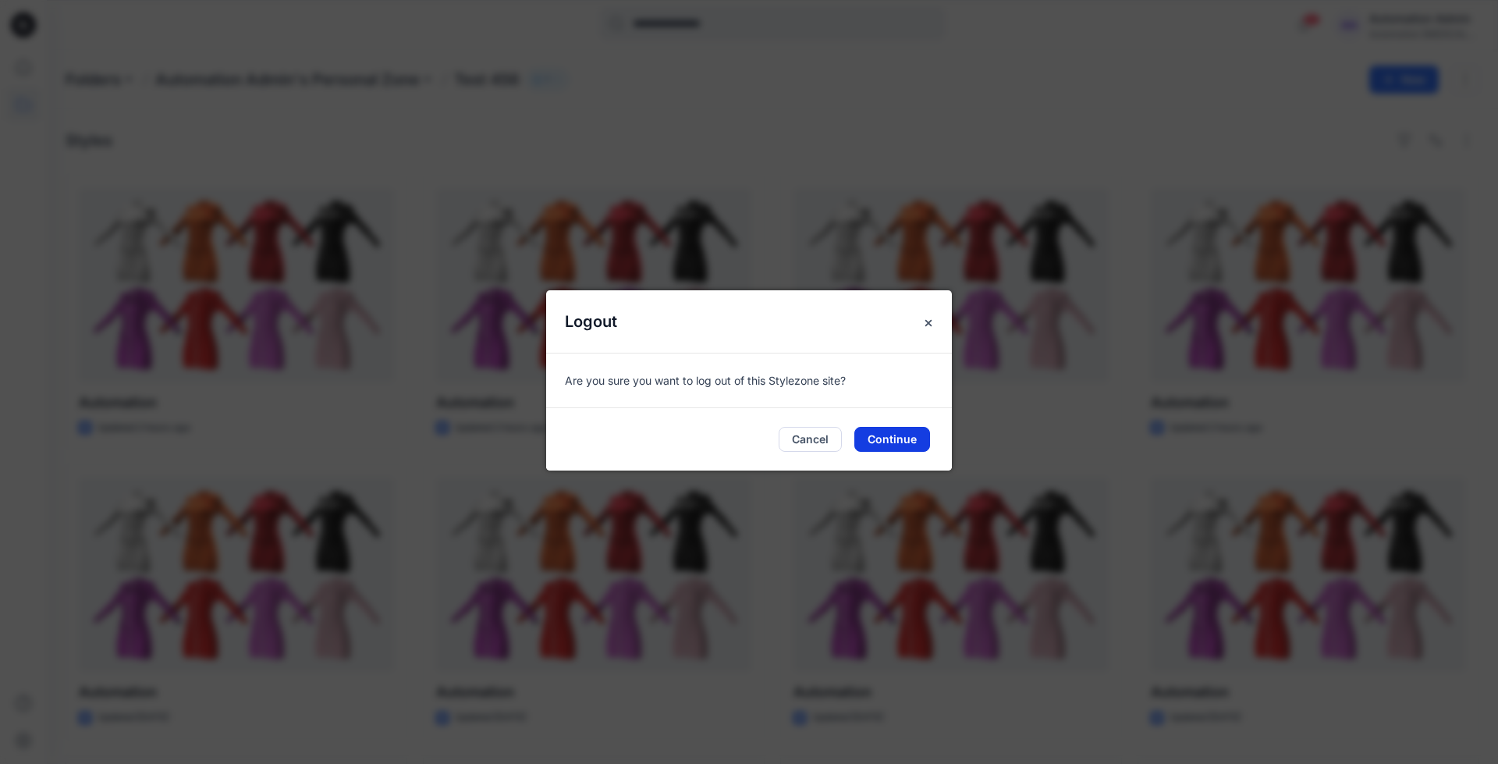
click at [911, 437] on button "Continue" at bounding box center [892, 439] width 76 height 25
